Goal: Information Seeking & Learning: Learn about a topic

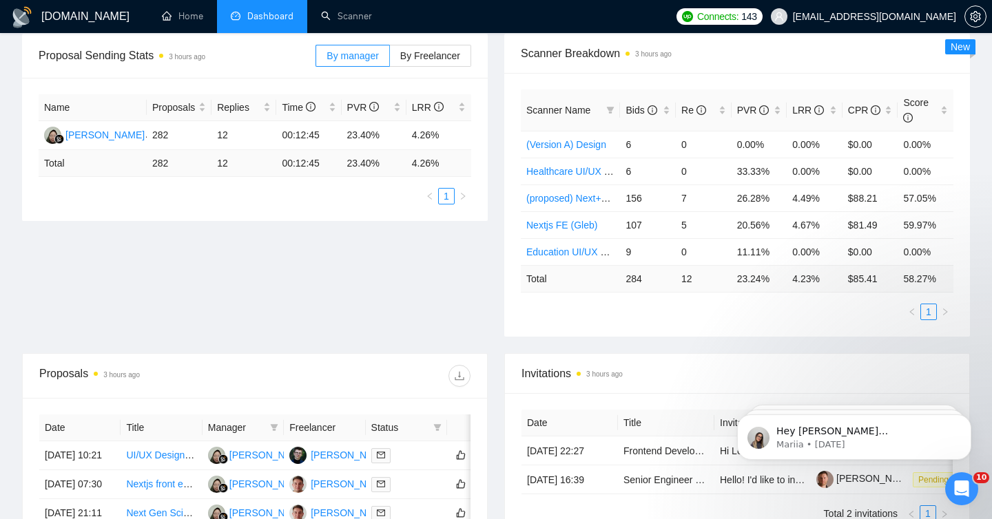
scroll to position [208, 0]
click at [768, 258] on td "11.11%" at bounding box center [760, 252] width 56 height 27
click at [756, 173] on td "33.33%" at bounding box center [760, 171] width 56 height 27
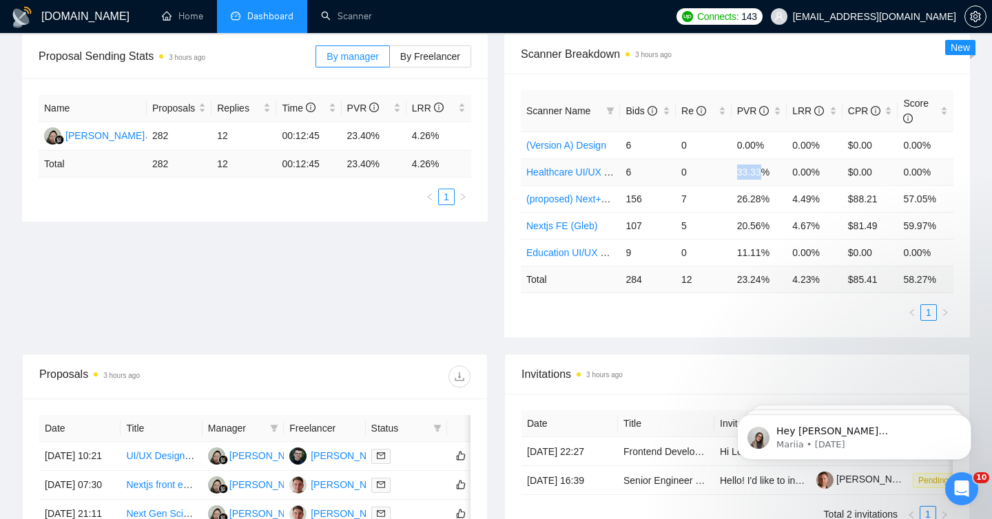
click at [756, 173] on td "33.33%" at bounding box center [760, 171] width 56 height 27
click at [747, 193] on td "26.28%" at bounding box center [760, 198] width 56 height 27
click at [728, 312] on ul "1" at bounding box center [737, 312] width 433 height 17
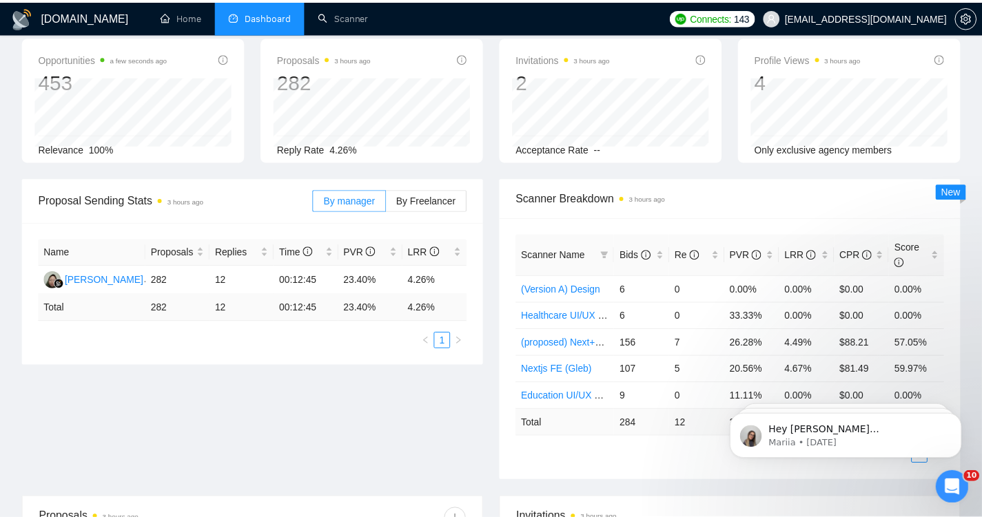
scroll to position [59, 0]
